Goal: Obtain resource: Download file/media

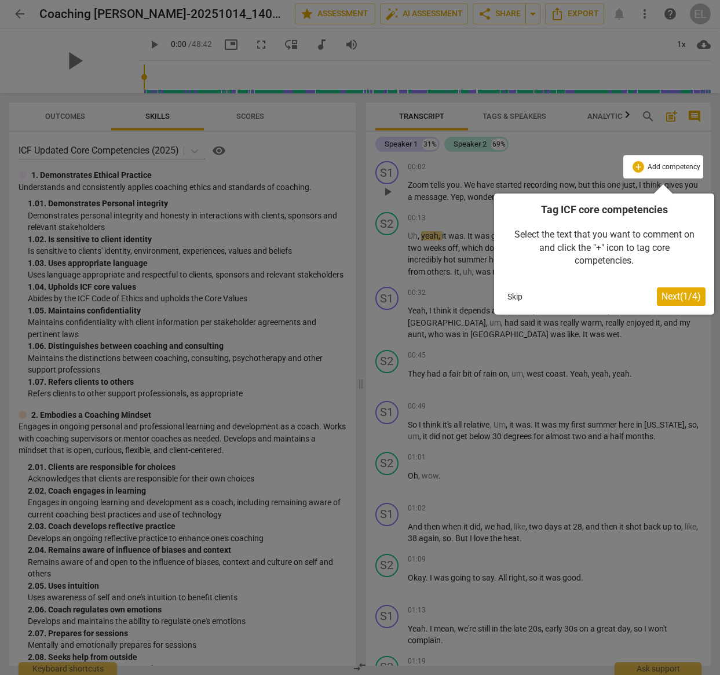
click at [683, 293] on span "Next ( 1 / 4 )" at bounding box center [681, 296] width 39 height 11
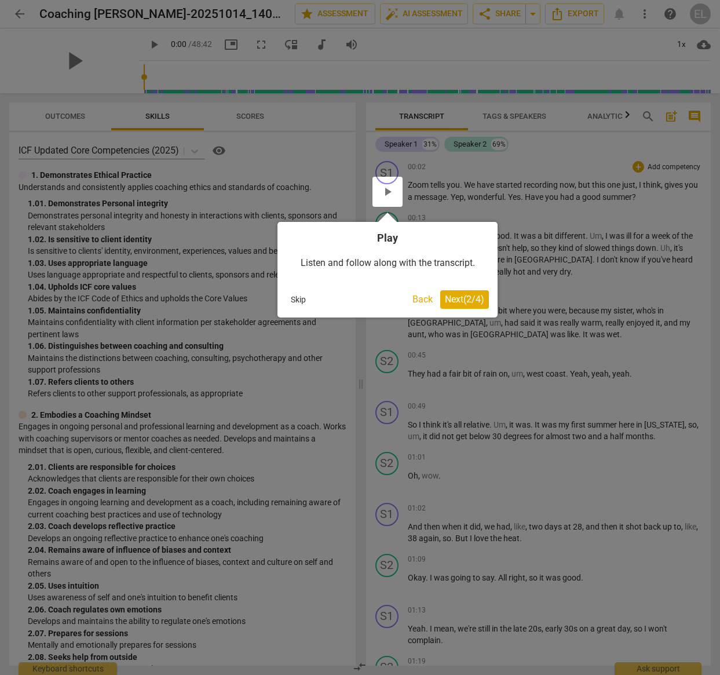
click at [451, 297] on span "Next ( 2 / 4 )" at bounding box center [464, 299] width 39 height 11
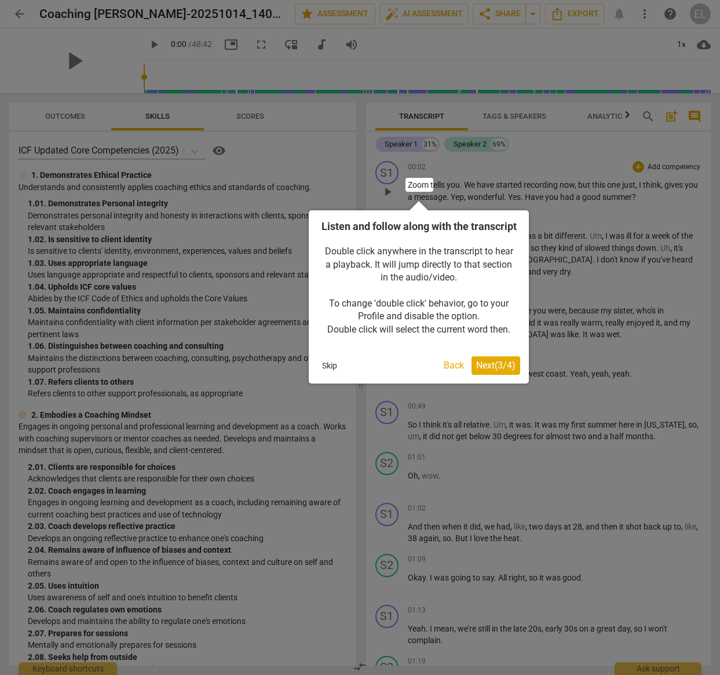
click at [496, 371] on span "Next ( 3 / 4 )" at bounding box center [495, 365] width 39 height 11
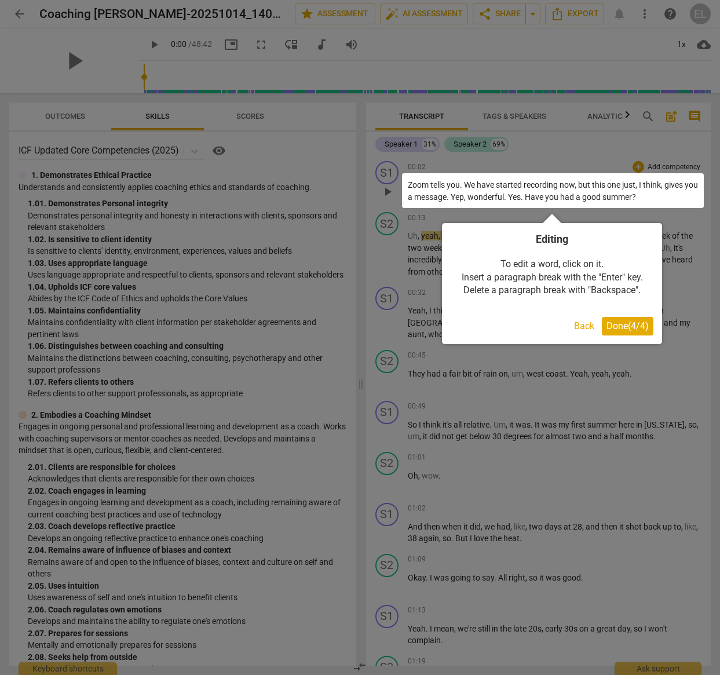
click at [634, 327] on span "Done ( 4 / 4 )" at bounding box center [628, 325] width 42 height 11
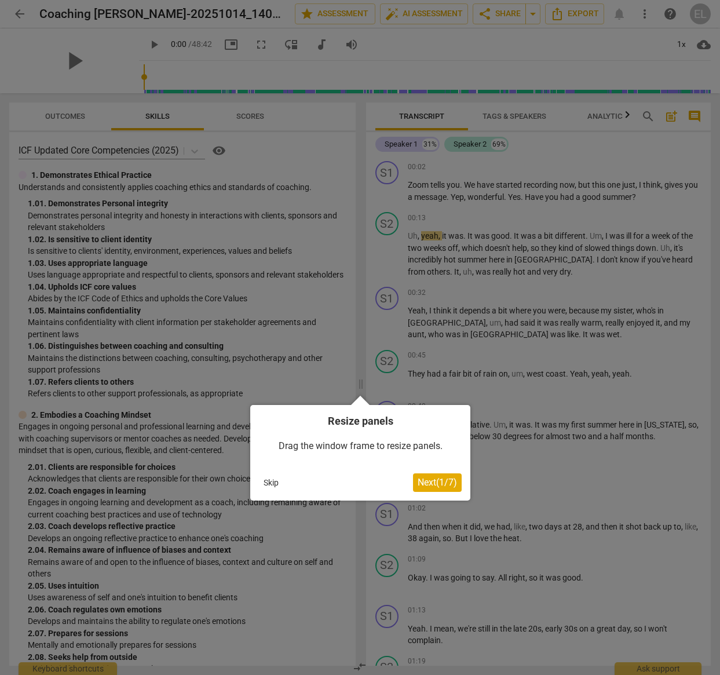
click at [440, 481] on span "Next ( 1 / 7 )" at bounding box center [437, 482] width 39 height 11
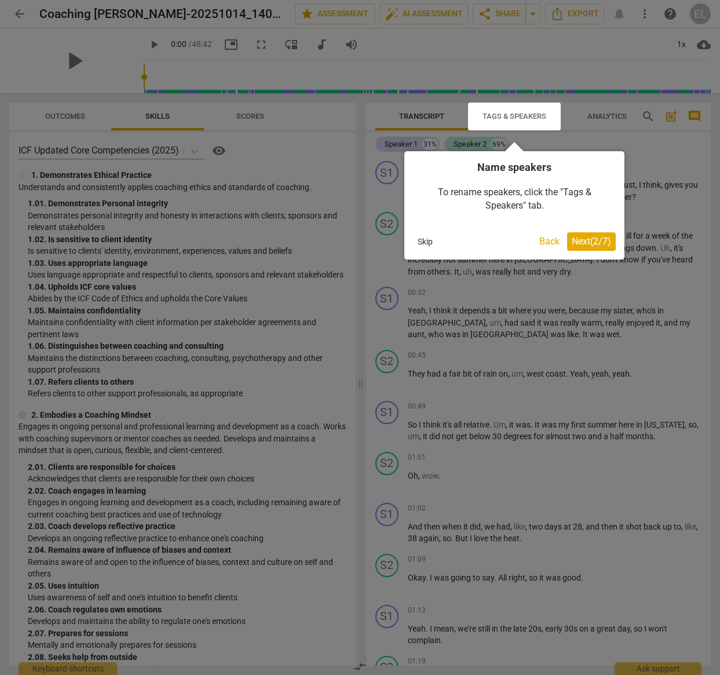
click at [585, 236] on span "Next ( 2 / 7 )" at bounding box center [591, 241] width 39 height 11
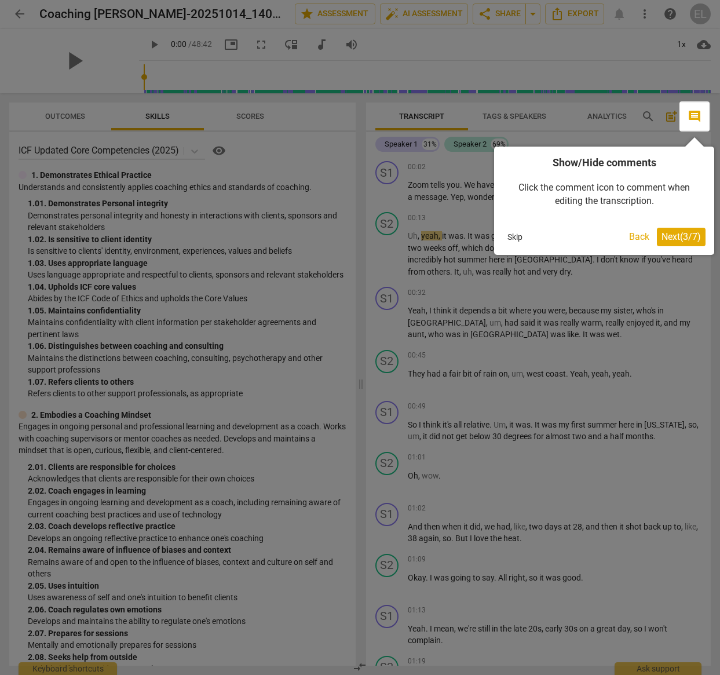
click at [678, 235] on span "Next ( 3 / 7 )" at bounding box center [681, 236] width 39 height 11
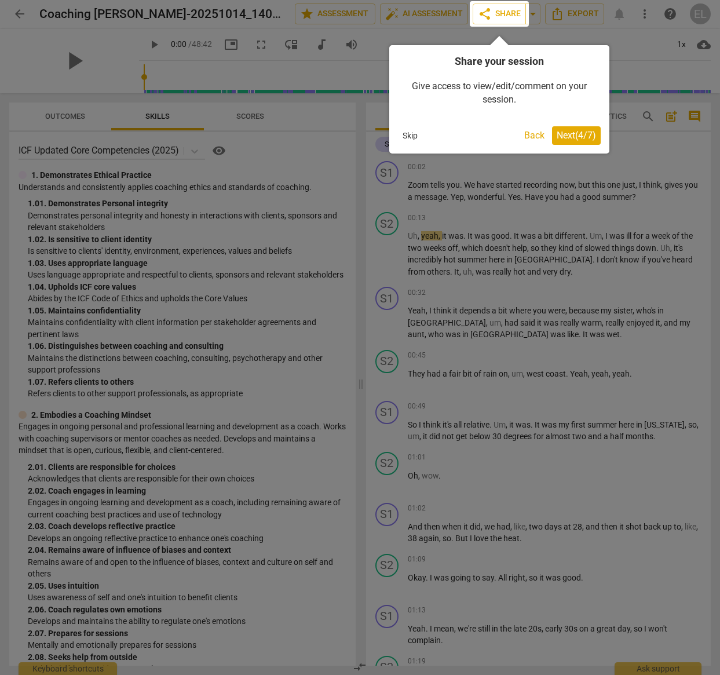
click at [577, 136] on span "Next ( 4 / 7 )" at bounding box center [576, 135] width 39 height 11
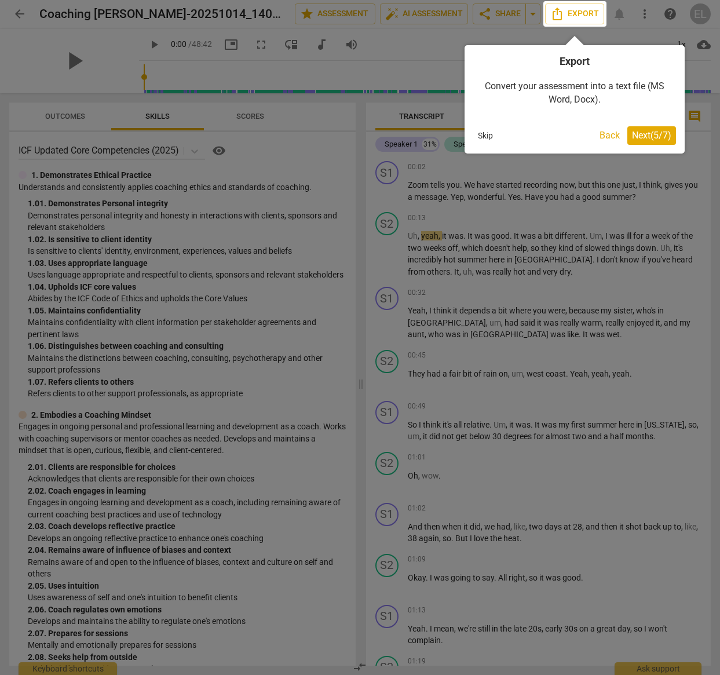
click at [644, 133] on span "Next ( 5 / 7 )" at bounding box center [651, 135] width 39 height 11
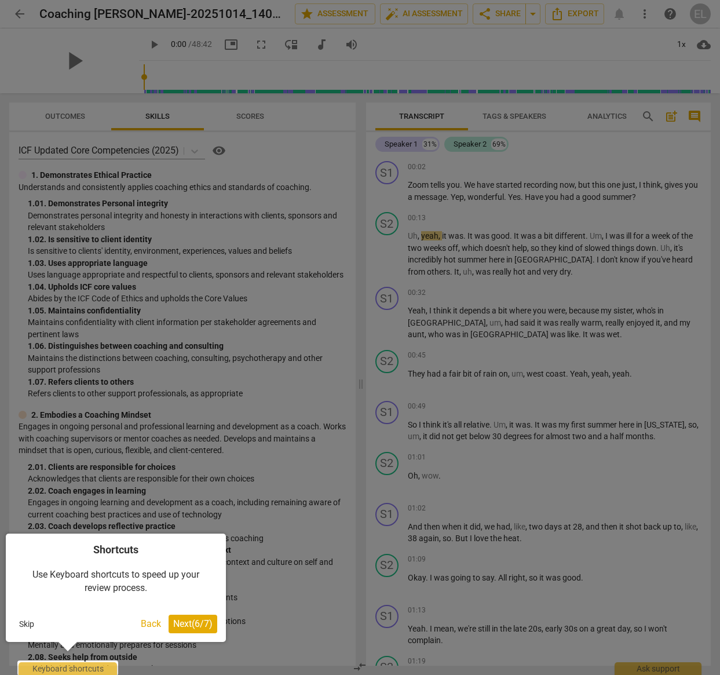
click at [184, 625] on span "Next ( 6 / 7 )" at bounding box center [192, 623] width 39 height 11
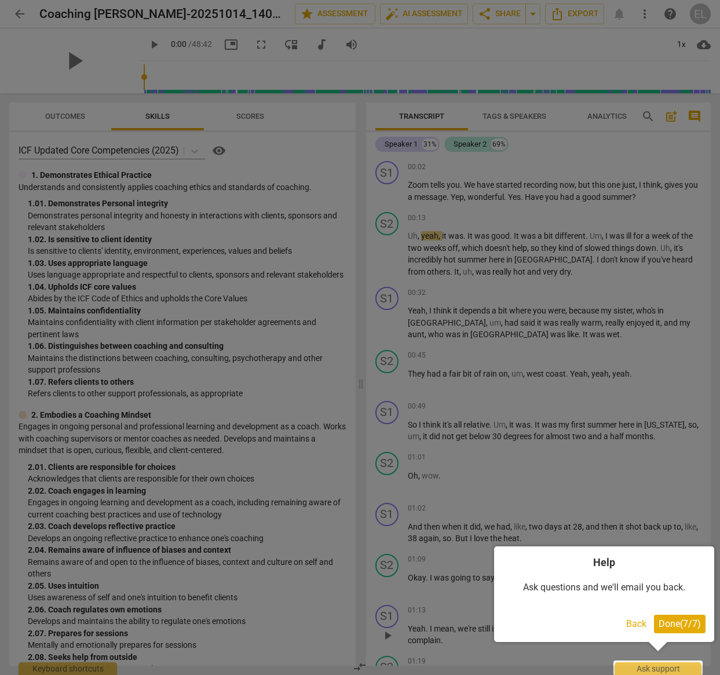
drag, startPoint x: 686, startPoint y: 626, endPoint x: 681, endPoint y: 618, distance: 8.8
click at [685, 626] on span "Done ( 7 / 7 )" at bounding box center [680, 623] width 42 height 11
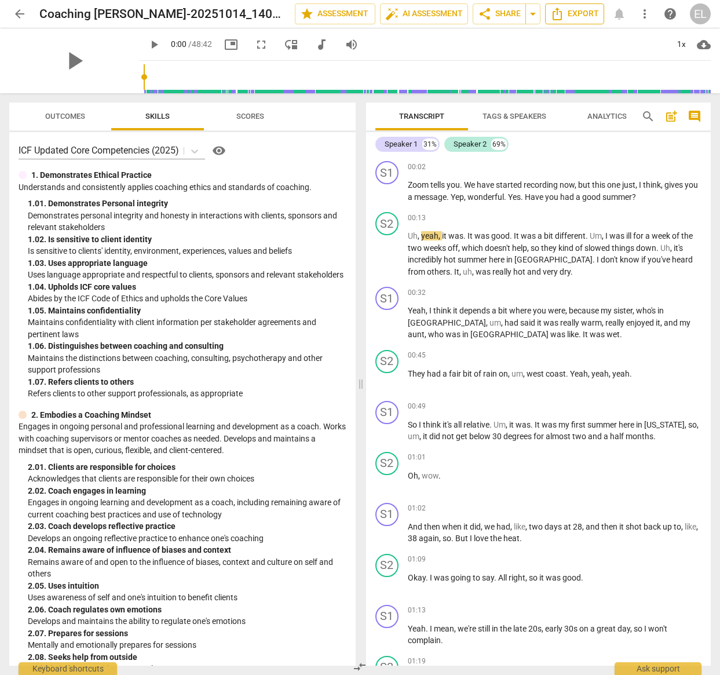
click at [582, 14] on span "Export" at bounding box center [574, 14] width 49 height 14
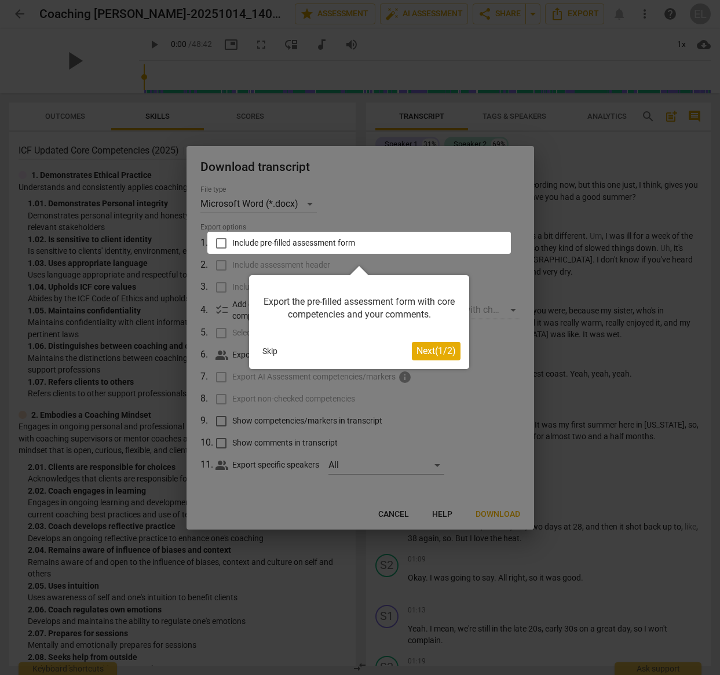
click at [437, 349] on span "Next ( 1 / 2 )" at bounding box center [436, 350] width 39 height 11
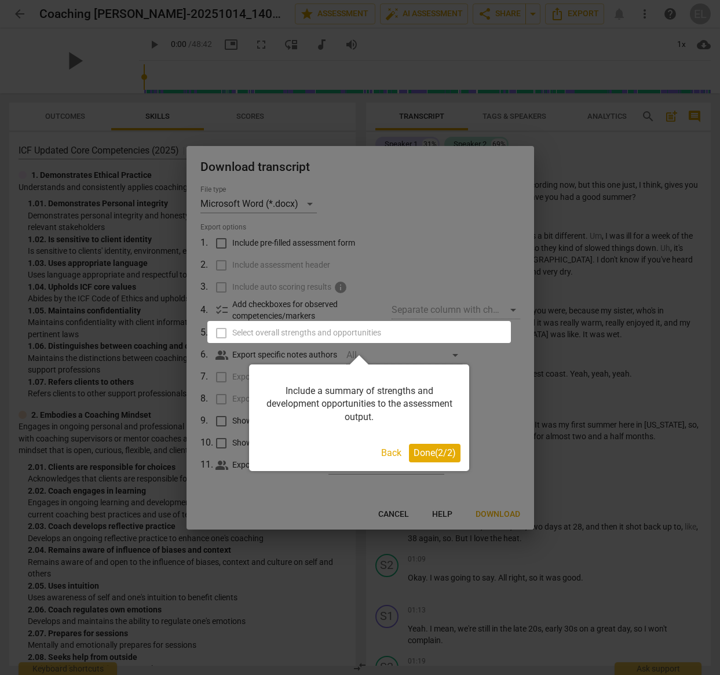
click at [444, 458] on button "Done ( 2 / 2 )" at bounding box center [435, 453] width 52 height 19
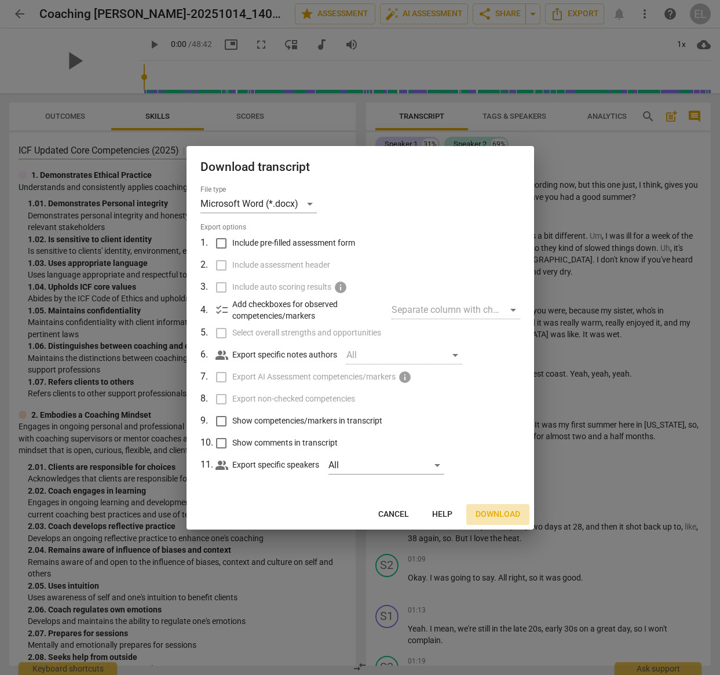
click at [488, 511] on span "Download" at bounding box center [498, 515] width 45 height 12
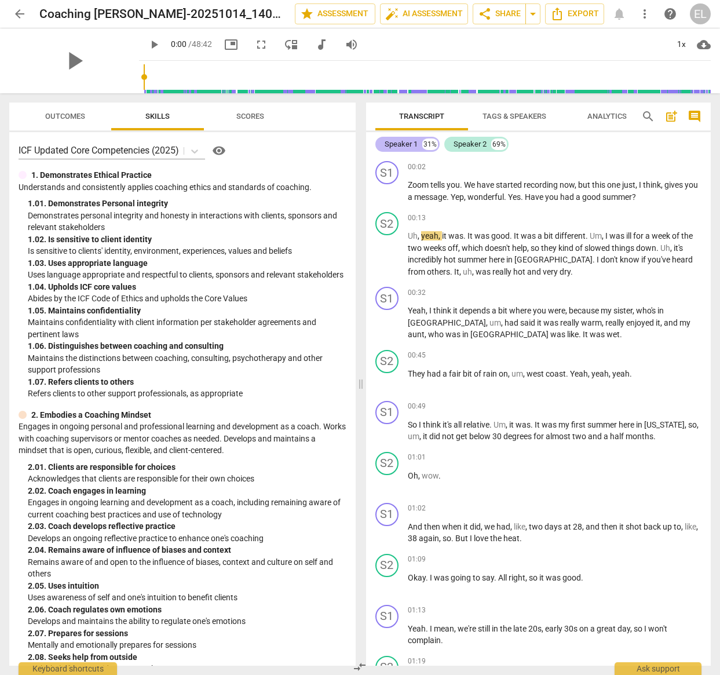
click at [406, 144] on div "Speaker 1" at bounding box center [401, 144] width 33 height 12
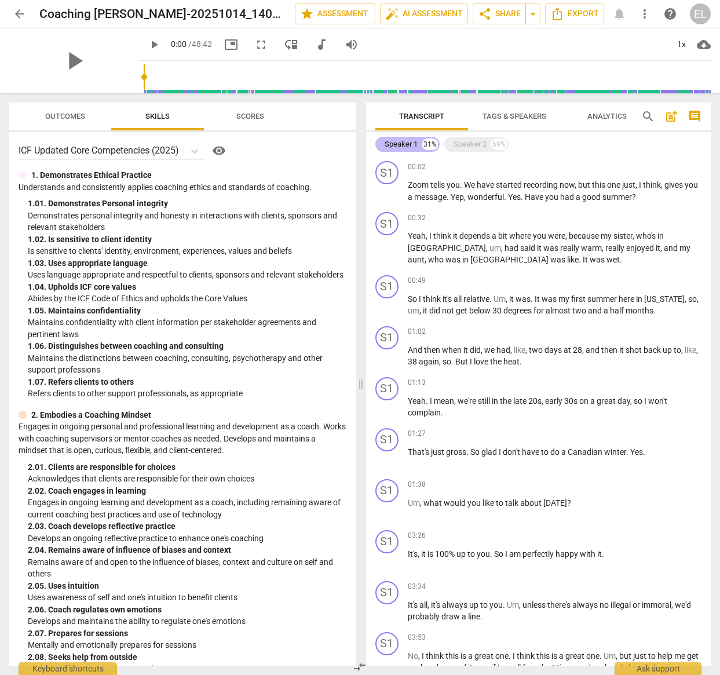
click at [390, 141] on div "Speaker 1" at bounding box center [401, 144] width 33 height 12
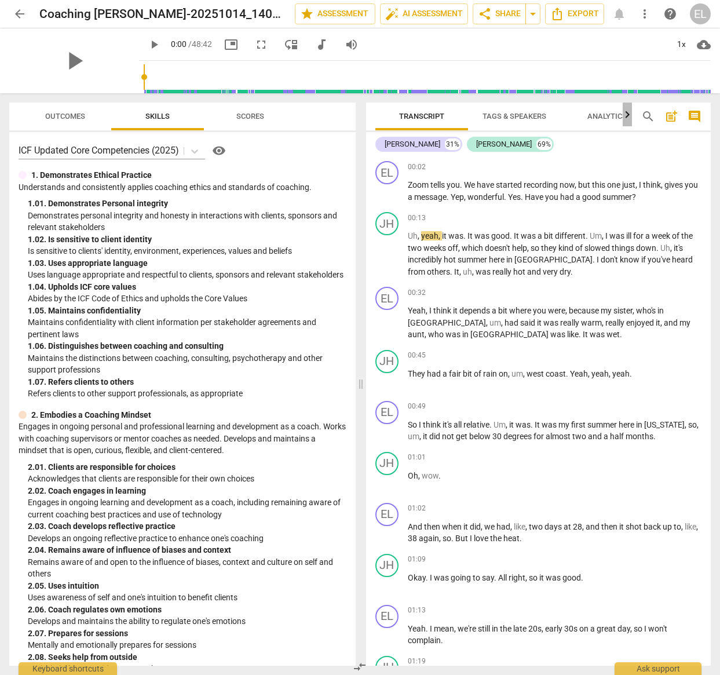
click at [629, 115] on icon "button" at bounding box center [628, 115] width 14 height 14
click at [475, 115] on span "Tags & Speakers" at bounding box center [484, 116] width 64 height 9
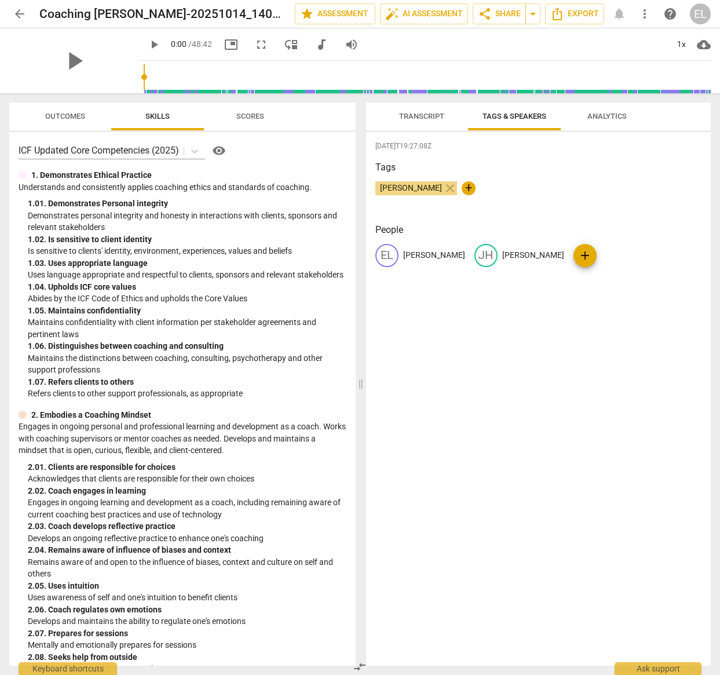
scroll to position [0, 0]
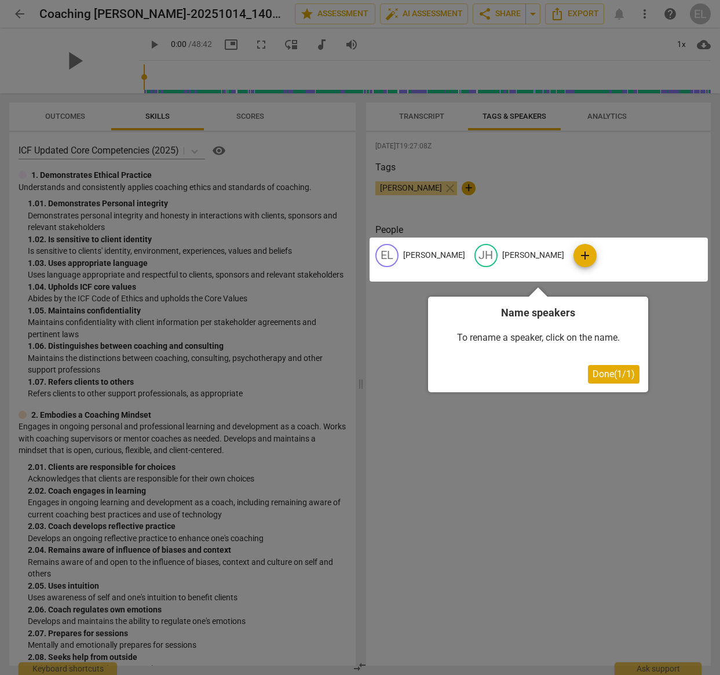
drag, startPoint x: 621, startPoint y: 371, endPoint x: 554, endPoint y: 319, distance: 84.2
click at [619, 368] on span "Done ( 1 / 1 )" at bounding box center [614, 373] width 42 height 11
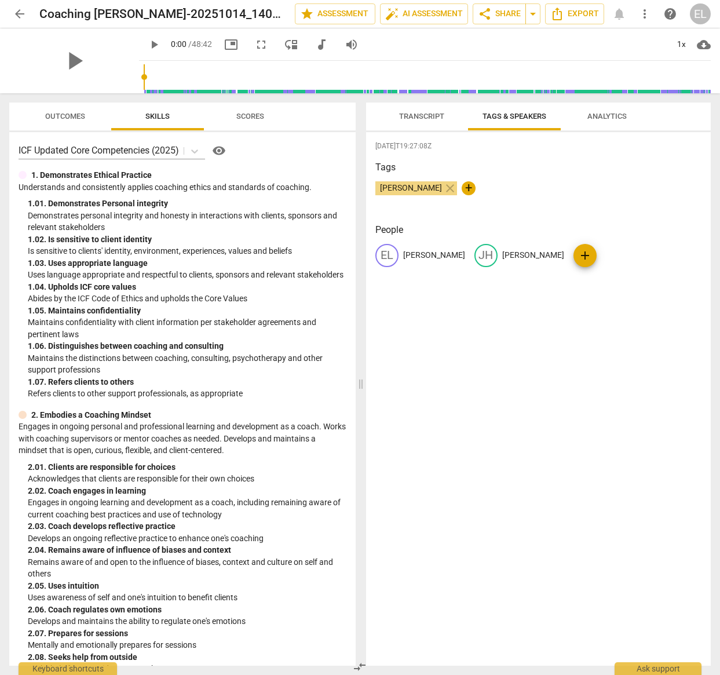
click at [422, 185] on span "[PERSON_NAME]" at bounding box center [410, 187] width 71 height 9
click at [442, 256] on p "[PERSON_NAME]" at bounding box center [434, 255] width 62 height 12
type input "Coach"
click at [561, 249] on p "[PERSON_NAME]" at bounding box center [582, 255] width 62 height 12
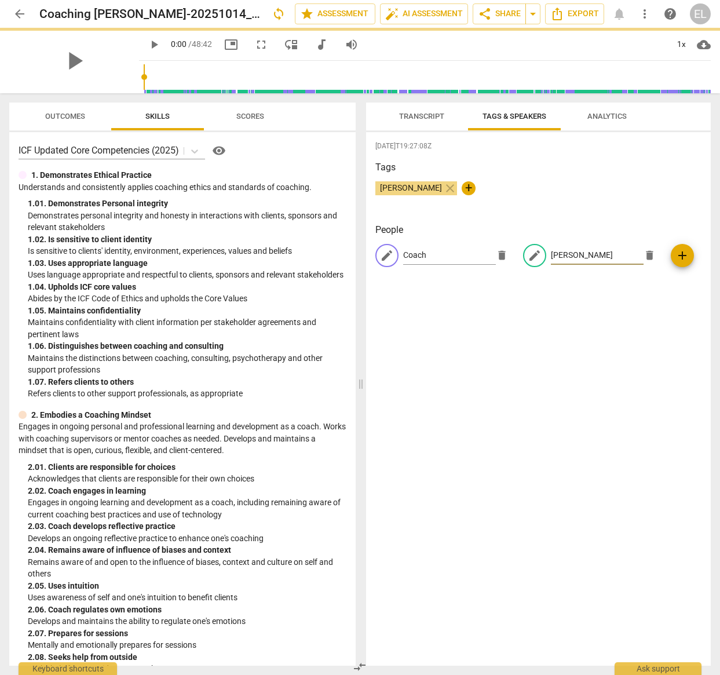
scroll to position [0, 0]
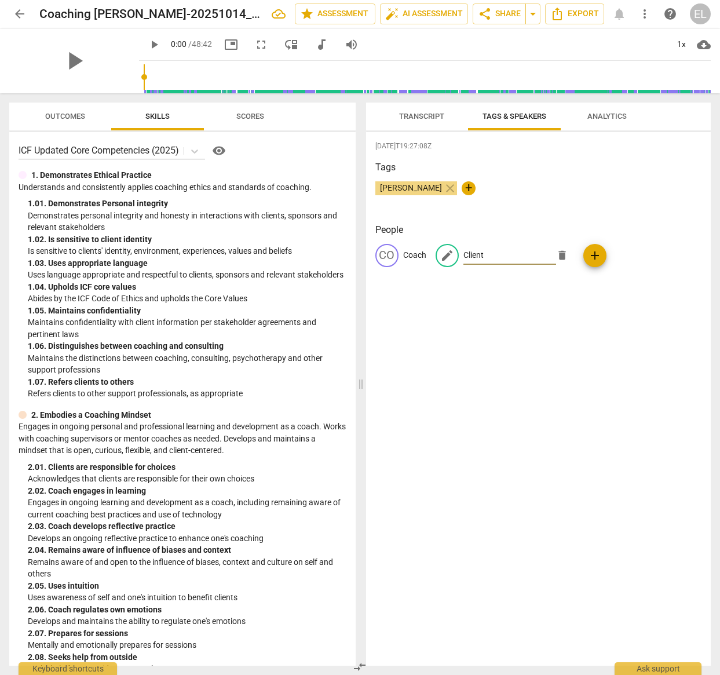
type input "Client"
click at [421, 116] on span "Transcript" at bounding box center [421, 116] width 45 height 9
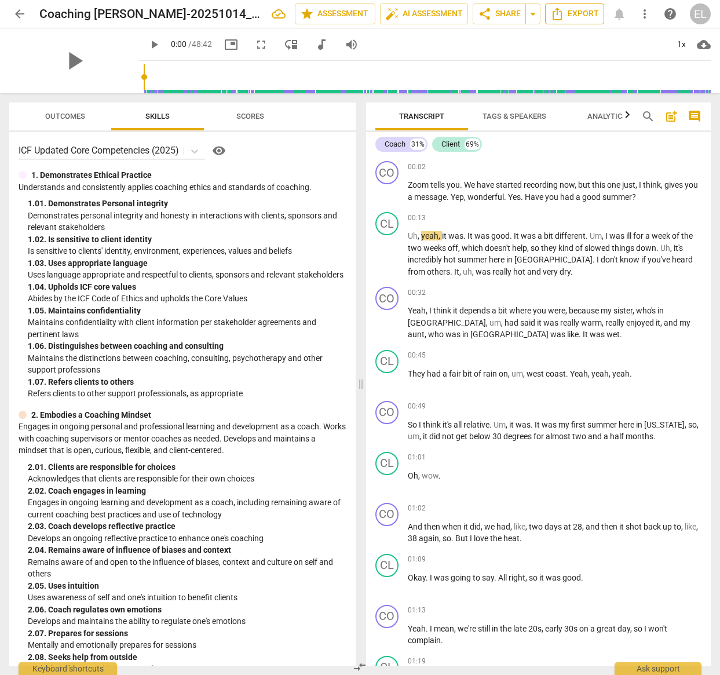
click at [571, 10] on span "Export" at bounding box center [574, 14] width 49 height 14
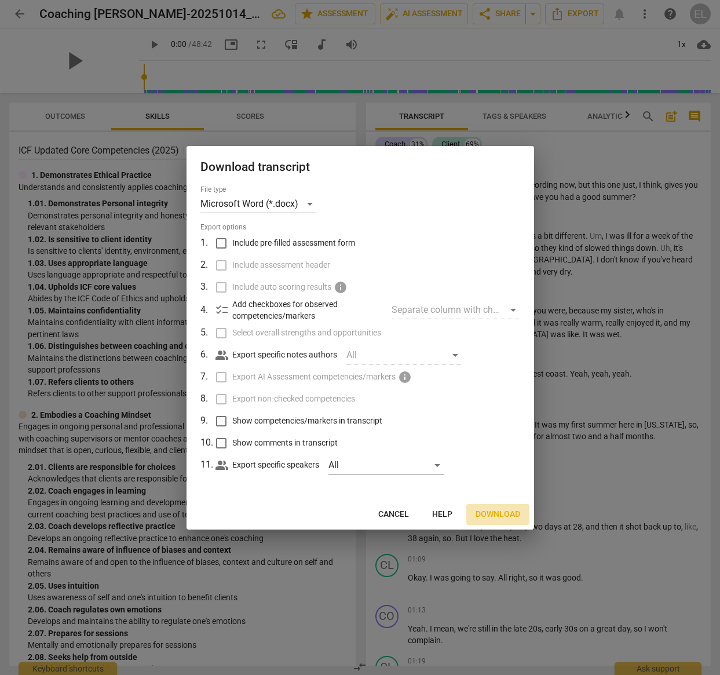
click at [509, 512] on span "Download" at bounding box center [498, 515] width 45 height 12
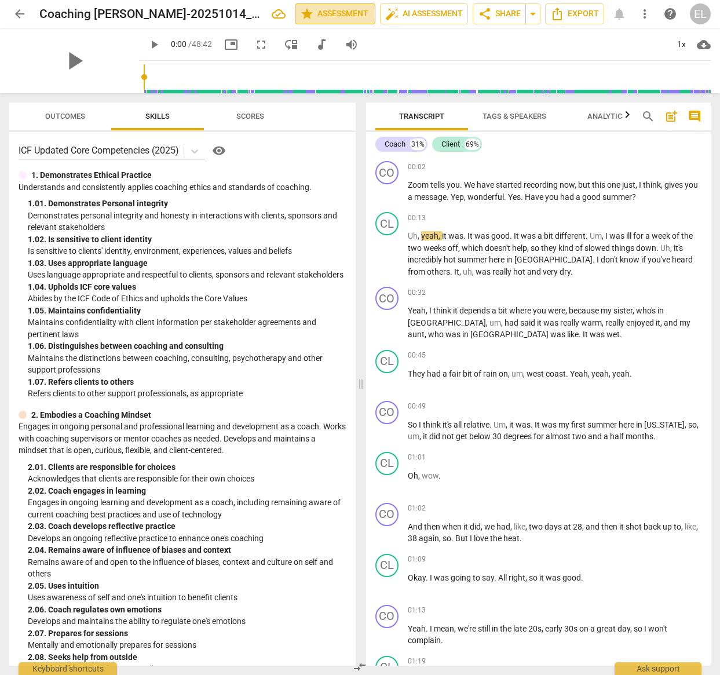
click at [345, 15] on span "star Assessment" at bounding box center [335, 14] width 70 height 14
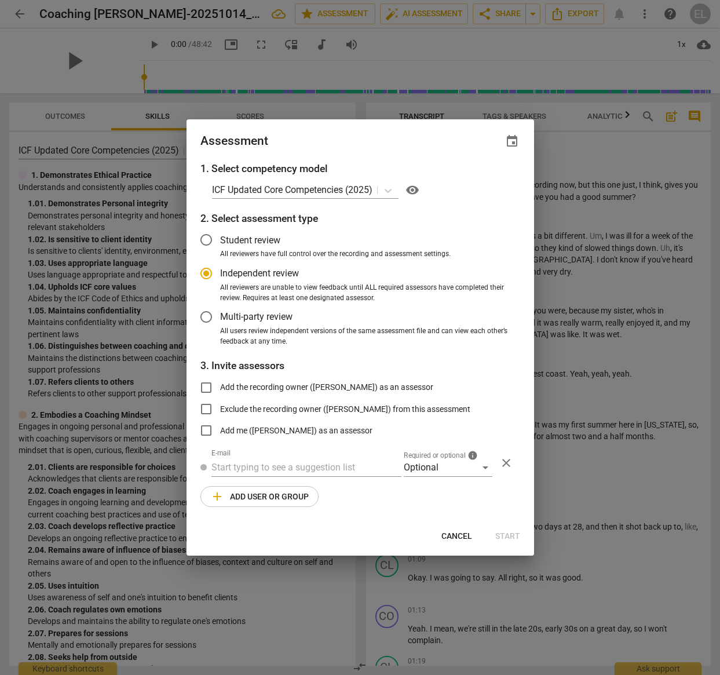
click at [639, 170] on div at bounding box center [360, 337] width 720 height 675
radio input "false"
